Goal: Information Seeking & Learning: Learn about a topic

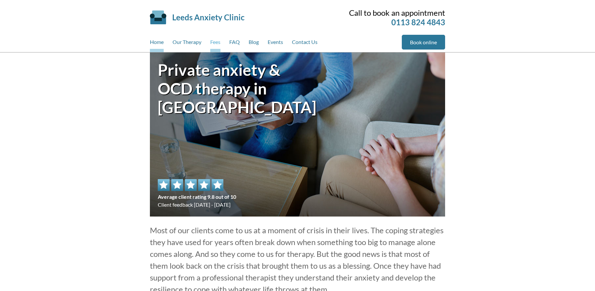
click at [219, 41] on link "Fees" at bounding box center [215, 43] width 10 height 17
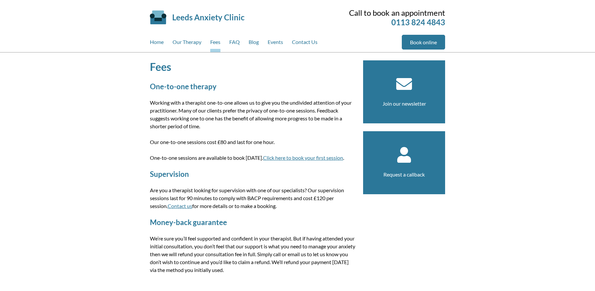
click at [128, 176] on div "Fees One-to-one therapy Working with a therapist one-to-one allows us to give y…" at bounding box center [297, 170] width 595 height 237
click at [185, 40] on link "Our Therapy" at bounding box center [186, 43] width 29 height 17
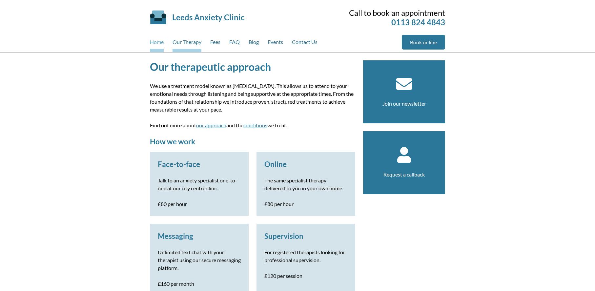
click at [156, 40] on link "Home" at bounding box center [157, 43] width 14 height 17
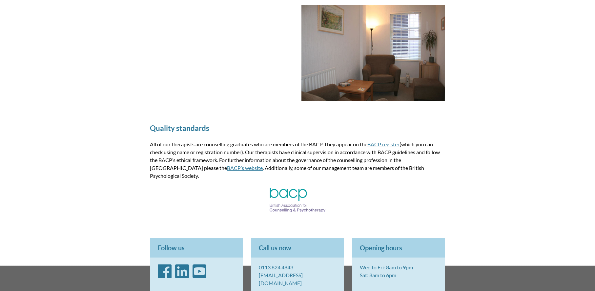
scroll to position [795, 0]
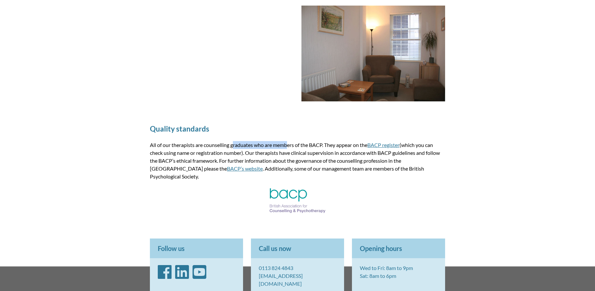
drag, startPoint x: 253, startPoint y: 145, endPoint x: 205, endPoint y: 143, distance: 48.2
click at [205, 143] on p "All of our therapists are counselling graduates who are members of the BACP. Th…" at bounding box center [297, 160] width 295 height 39
click at [216, 188] on p at bounding box center [297, 201] width 295 height 27
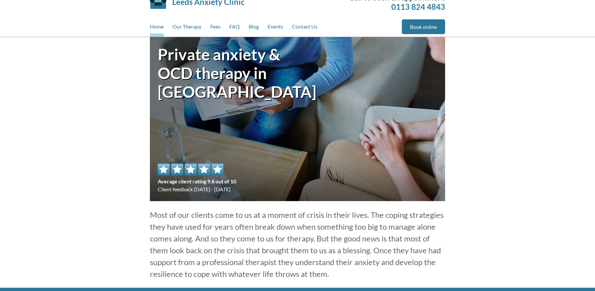
scroll to position [0, 0]
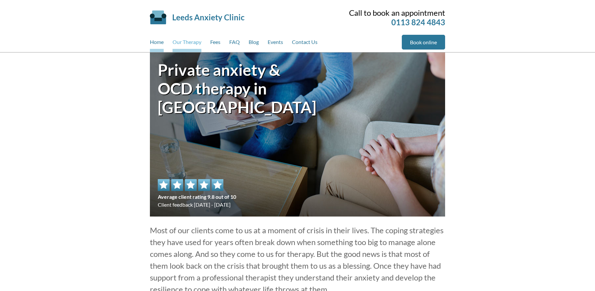
click at [187, 39] on link "Our Therapy" at bounding box center [186, 43] width 29 height 17
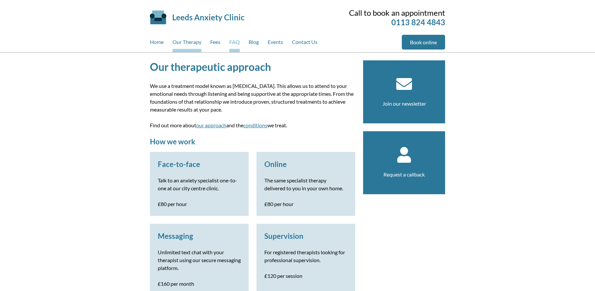
click at [238, 43] on link "FAQ" at bounding box center [234, 43] width 10 height 17
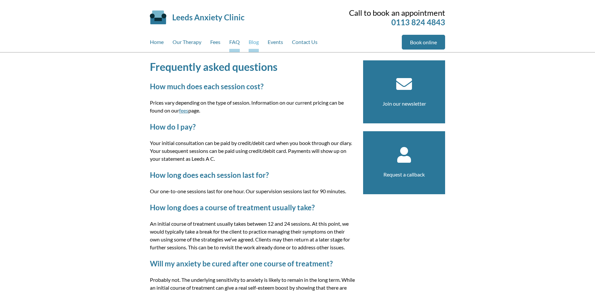
click at [255, 42] on link "Blog" at bounding box center [253, 43] width 10 height 17
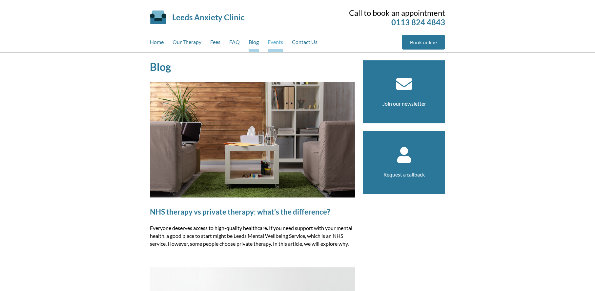
click at [278, 41] on link "Events" at bounding box center [274, 43] width 15 height 17
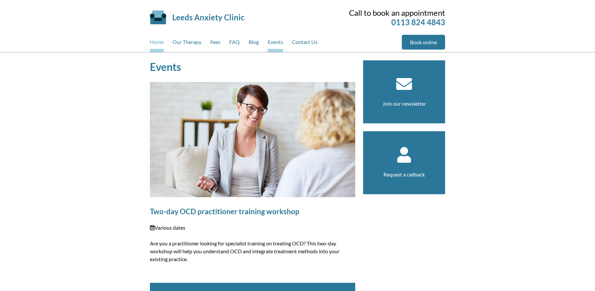
click at [159, 43] on link "Home" at bounding box center [157, 43] width 14 height 17
